Goal: Book appointment/travel/reservation

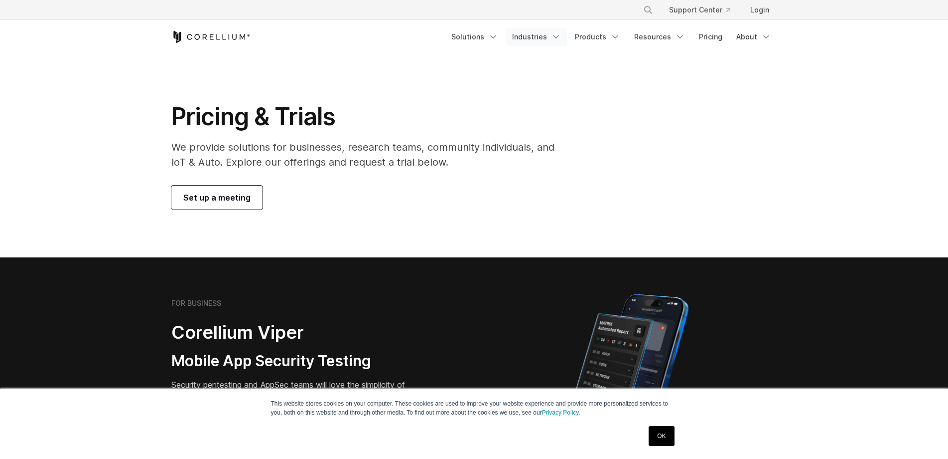
click at [546, 39] on link "Industries" at bounding box center [536, 37] width 61 height 18
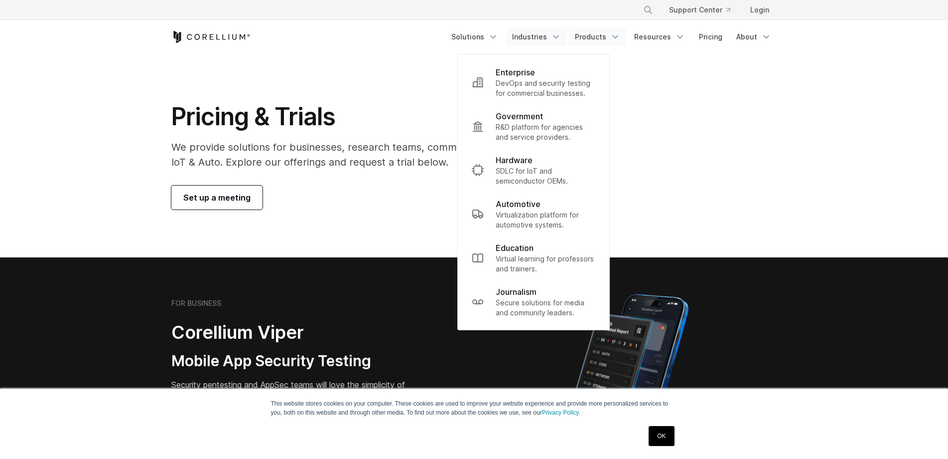
click at [615, 39] on icon "Navigation Menu" at bounding box center [616, 37] width 10 height 10
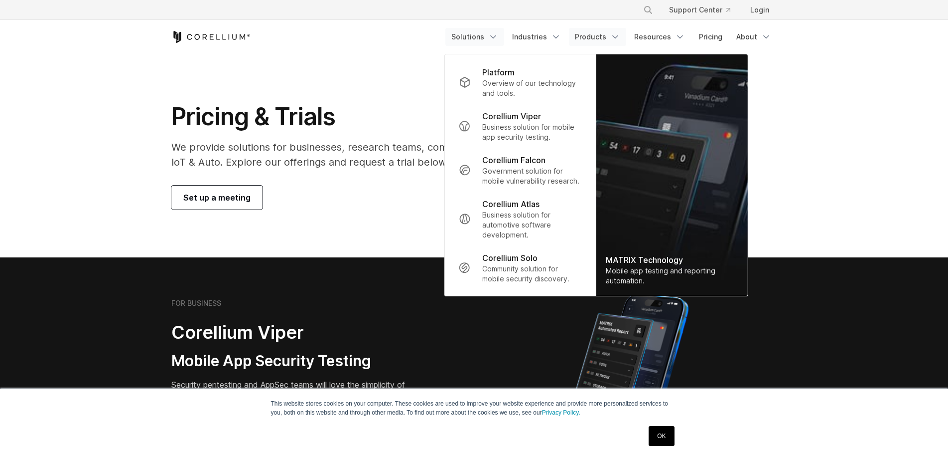
click at [495, 30] on link "Solutions" at bounding box center [475, 37] width 59 height 18
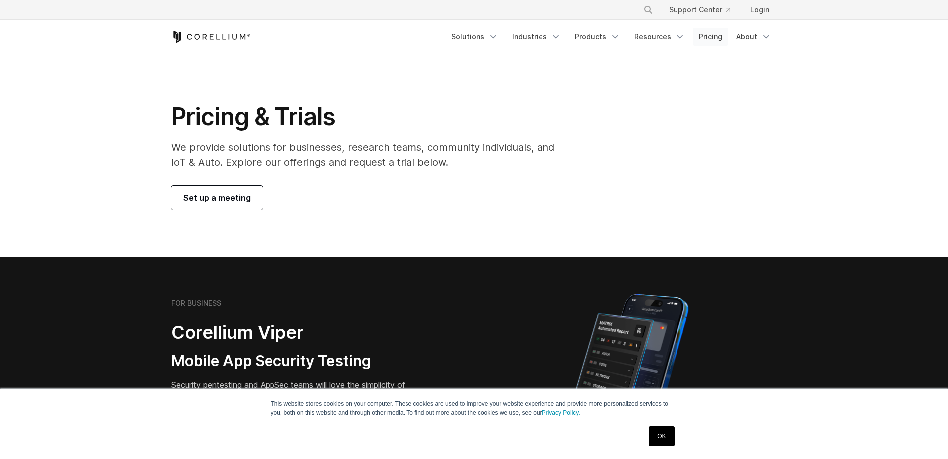
click at [719, 37] on link "Pricing" at bounding box center [710, 37] width 35 height 18
click at [479, 36] on link "Solutions" at bounding box center [475, 37] width 59 height 18
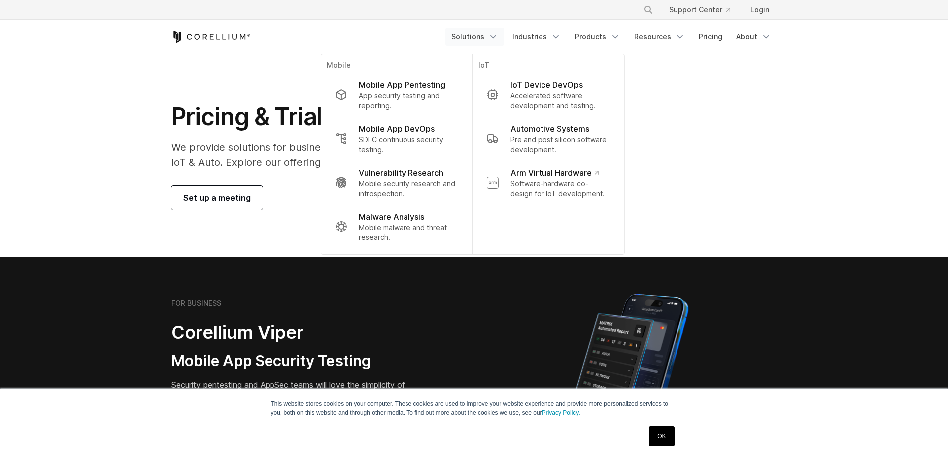
click at [220, 46] on div "Free Trial Solutions" at bounding box center [474, 37] width 606 height 34
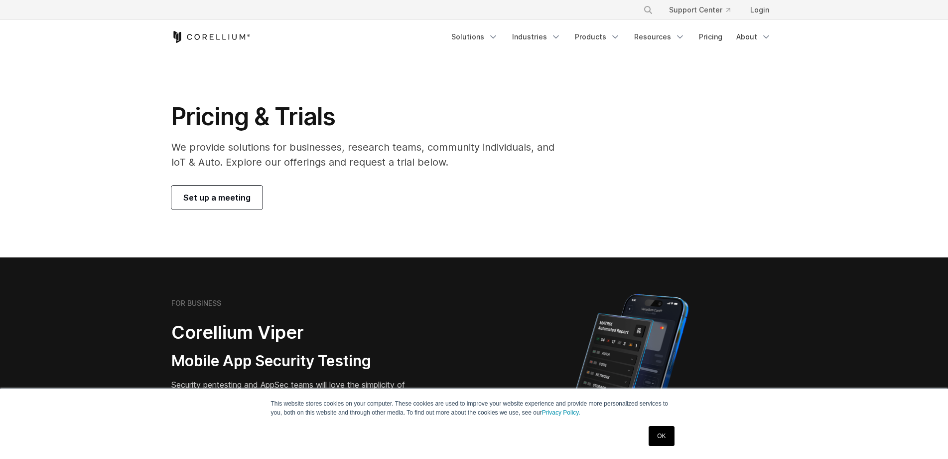
click at [219, 42] on icon "Corellium Home" at bounding box center [210, 37] width 79 height 12
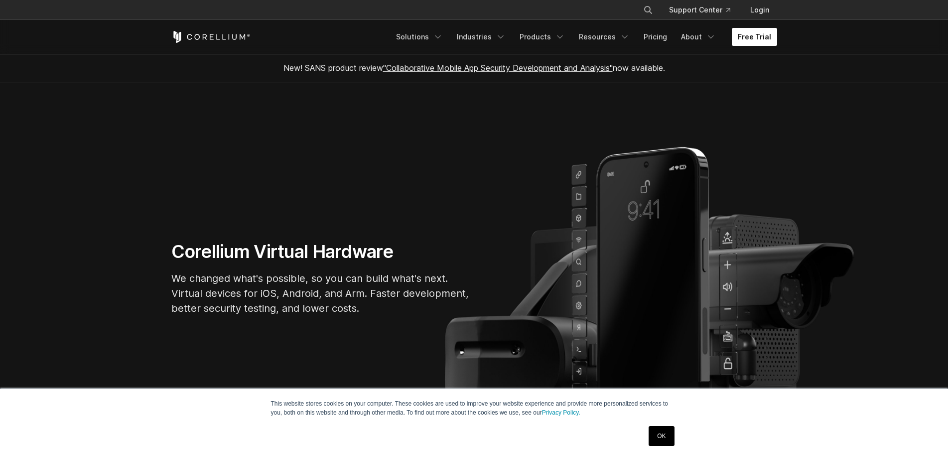
click at [756, 41] on link "Free Trial" at bounding box center [754, 37] width 45 height 18
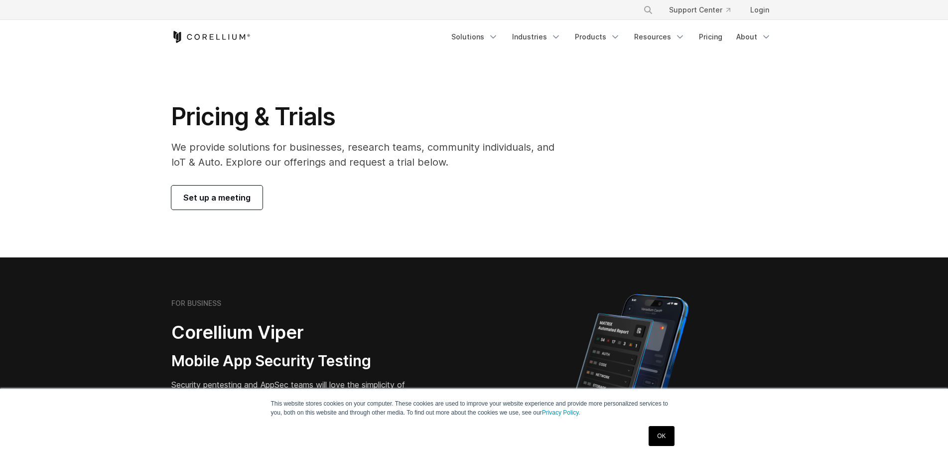
click at [214, 203] on link "Set up a meeting" at bounding box center [216, 197] width 91 height 24
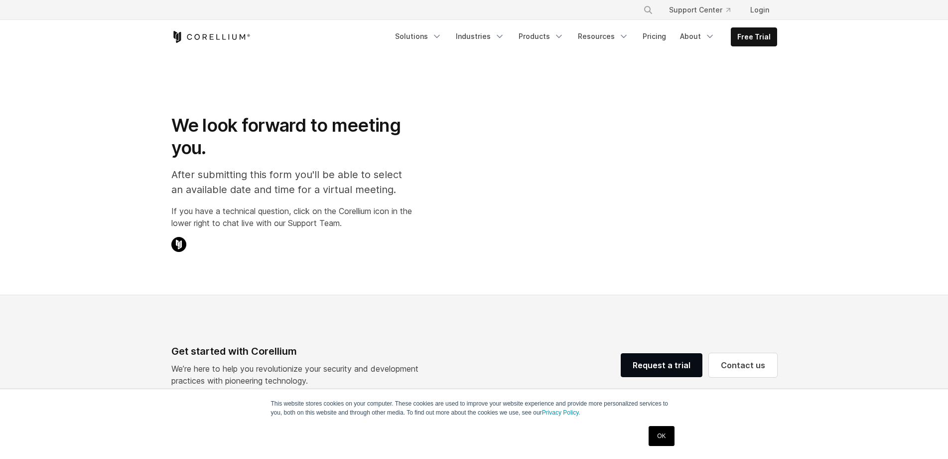
select select "**"
